Goal: Task Accomplishment & Management: Manage account settings

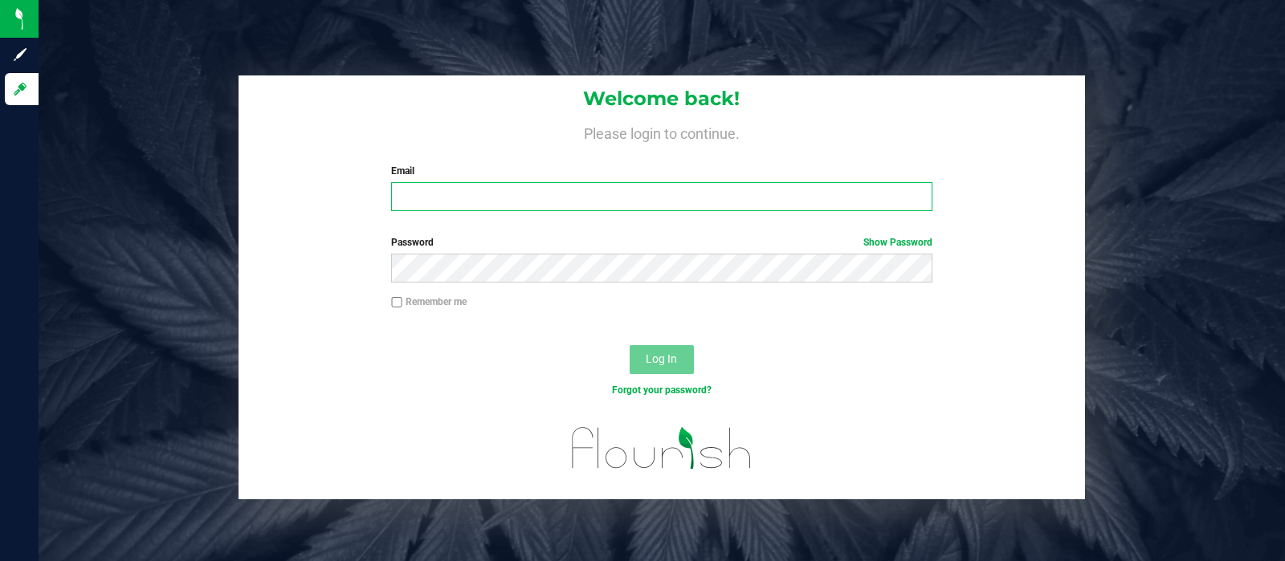
click at [569, 208] on input "Email" at bounding box center [661, 196] width 540 height 29
type input "[EMAIL_ADDRESS][DOMAIN_NAME]"
click at [630, 345] on button "Log In" at bounding box center [662, 359] width 64 height 29
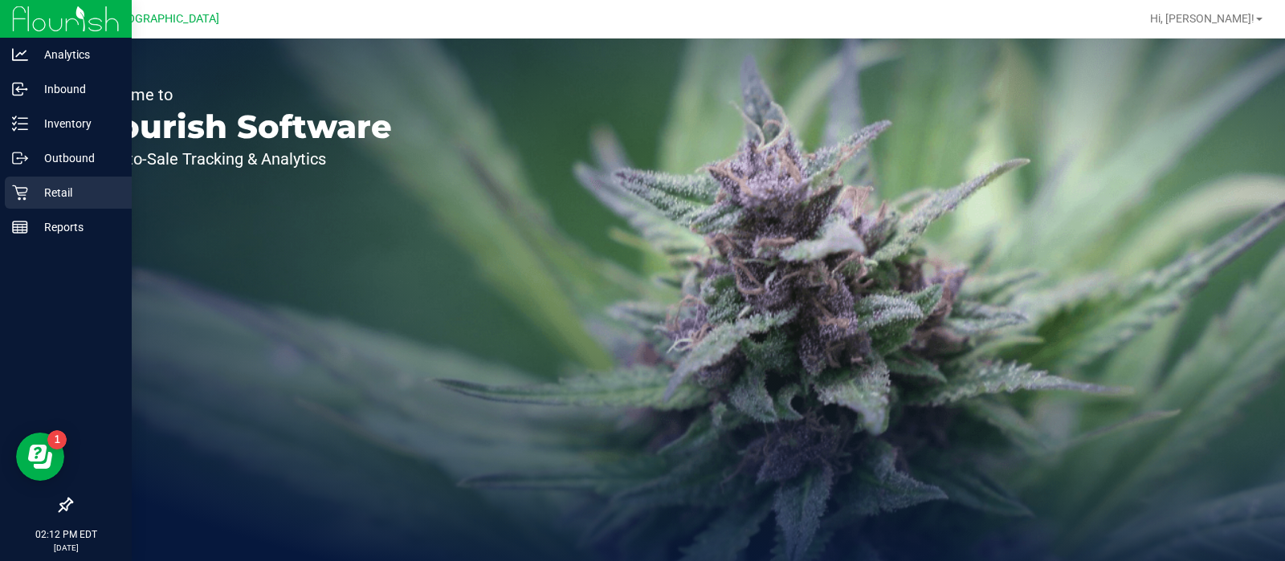
click at [53, 187] on p "Retail" at bounding box center [76, 192] width 96 height 19
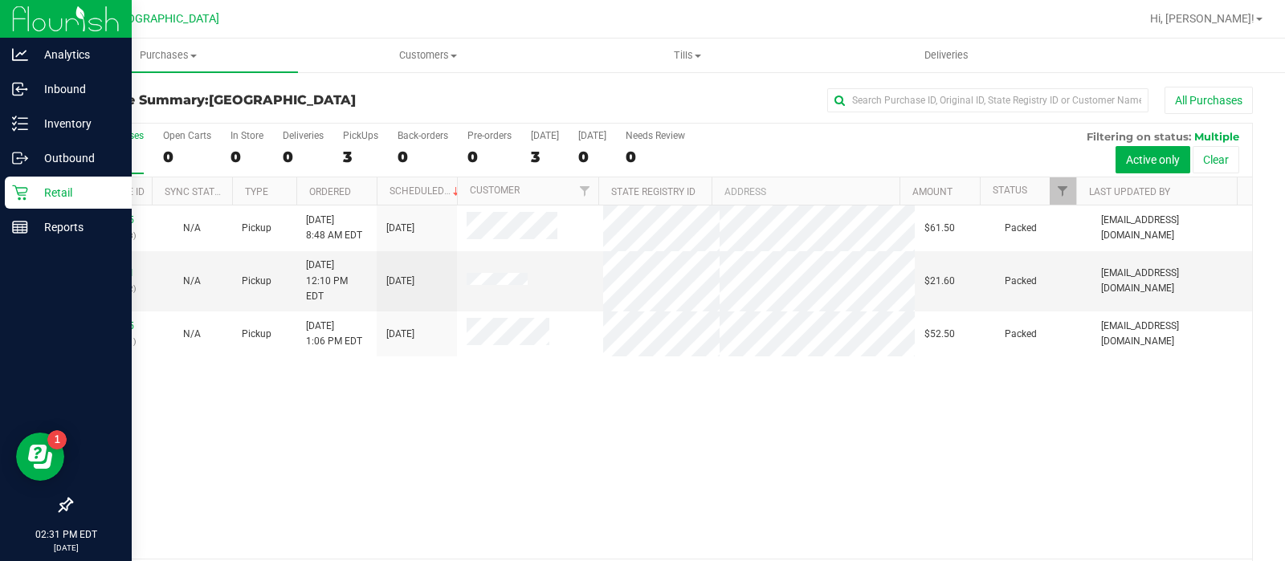
click at [43, 198] on p "Retail" at bounding box center [76, 192] width 96 height 19
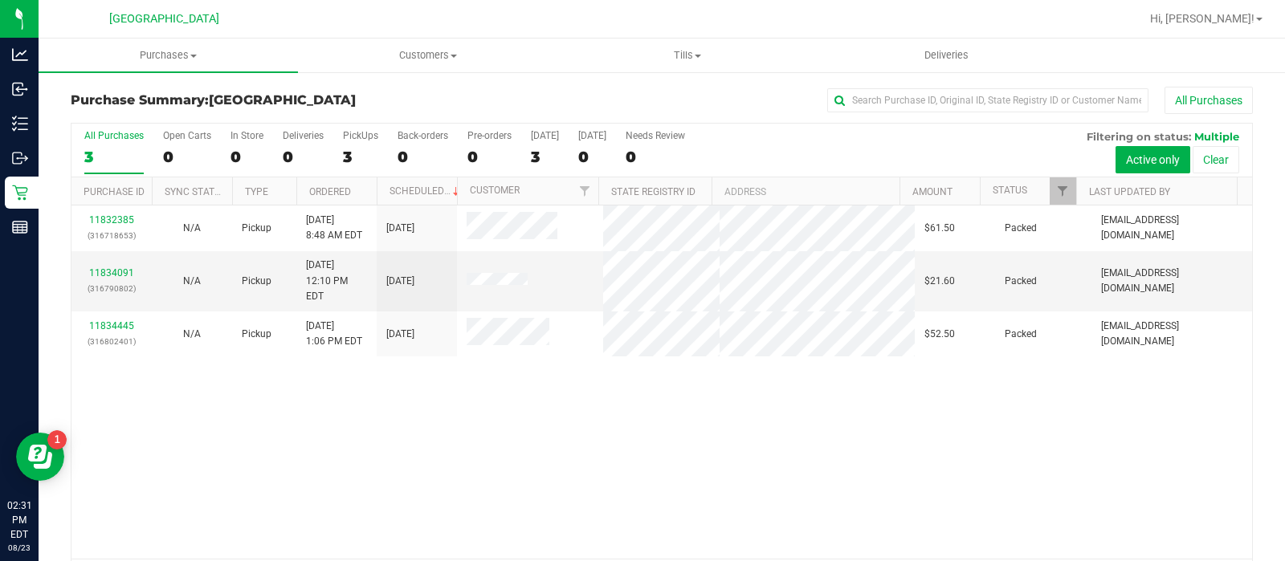
click at [98, 138] on div "All Purchases" at bounding box center [113, 135] width 59 height 11
click at [0, 0] on input "All Purchases 3" at bounding box center [0, 0] width 0 height 0
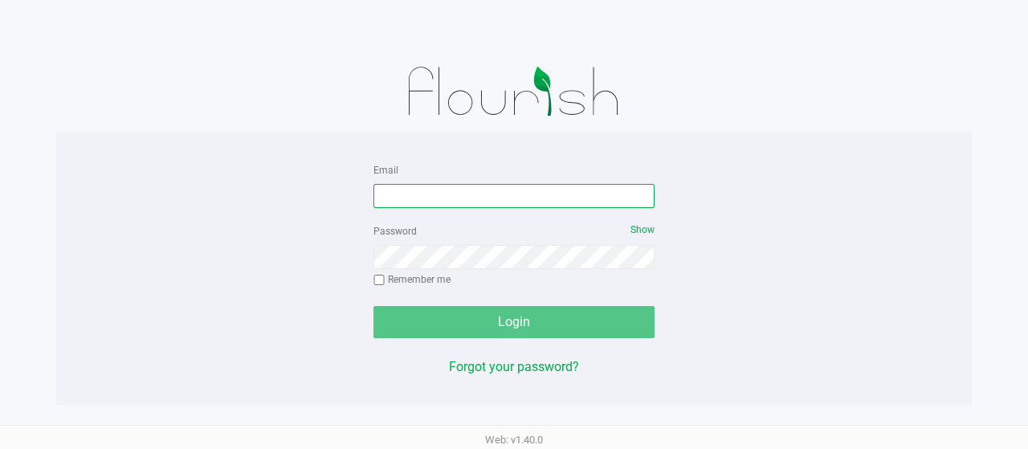
click at [436, 195] on input "Email" at bounding box center [513, 196] width 281 height 24
type input "[EMAIL_ADDRESS][DOMAIN_NAME]"
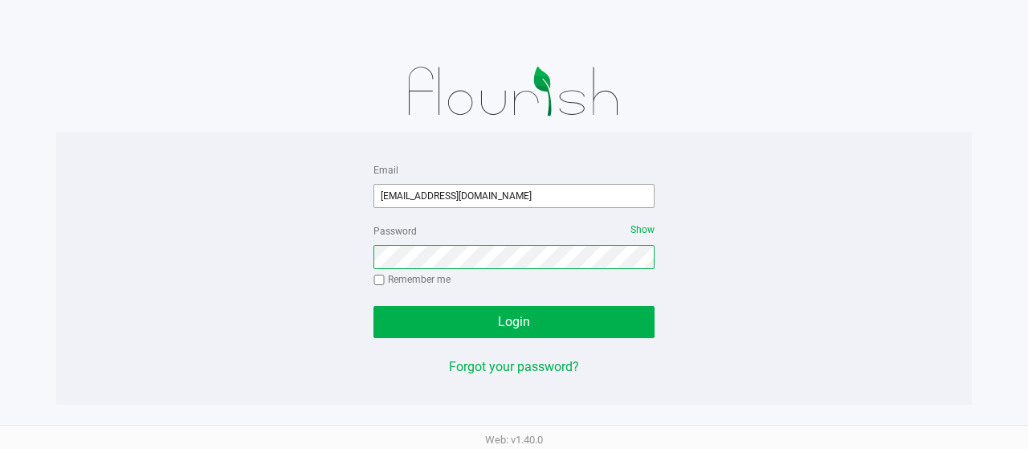
click at [373, 306] on button "Login" at bounding box center [513, 322] width 281 height 32
